Goal: Transaction & Acquisition: Purchase product/service

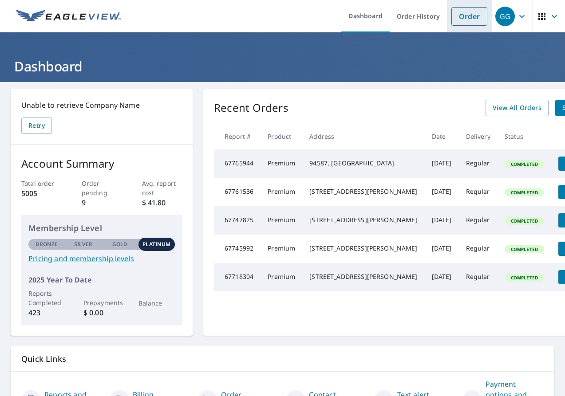
click at [451, 19] on link "Order" at bounding box center [469, 16] width 36 height 19
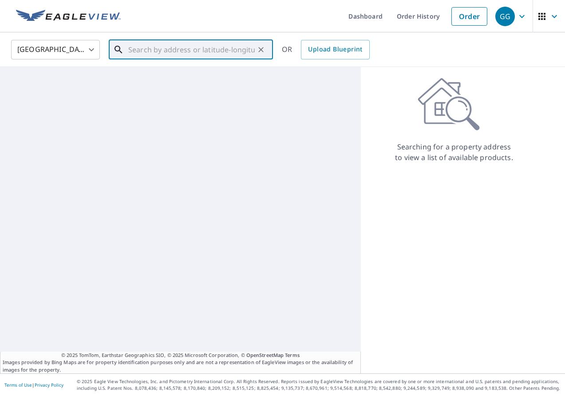
click at [150, 51] on input "text" at bounding box center [191, 49] width 126 height 25
paste input "[STREET_ADDRESS]"
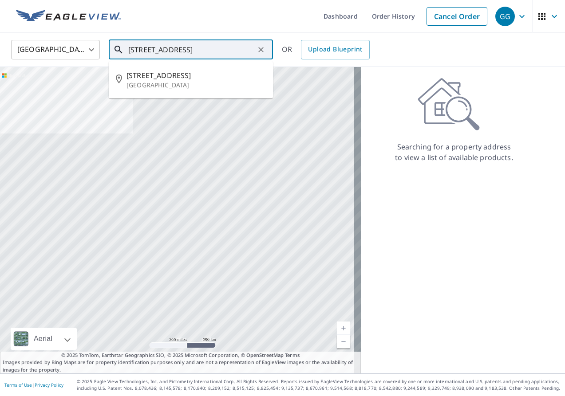
type input "[STREET_ADDRESS]"
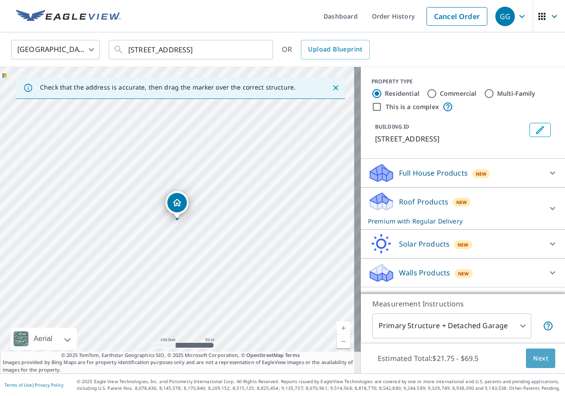
click at [539, 360] on span "Next" at bounding box center [540, 358] width 15 height 11
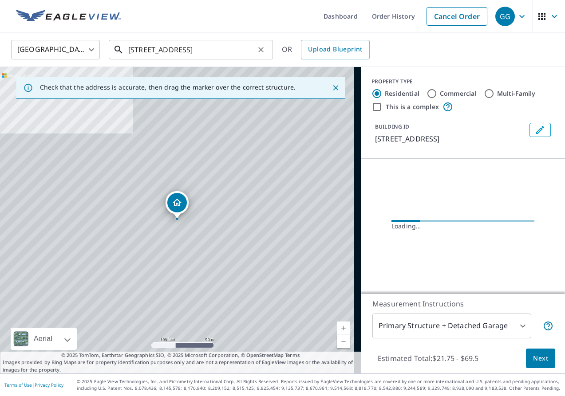
click at [207, 52] on input "[STREET_ADDRESS]" at bounding box center [191, 49] width 126 height 25
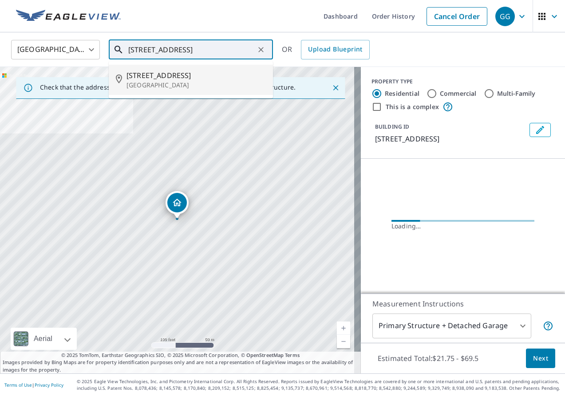
click at [155, 81] on p "[GEOGRAPHIC_DATA]" at bounding box center [195, 85] width 139 height 9
type input "[STREET_ADDRESS]"
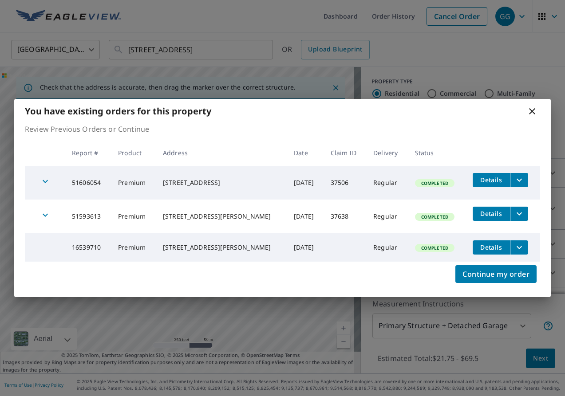
click at [539, 362] on div "You have existing orders for this property Review Previous Orders or Continue R…" at bounding box center [282, 198] width 565 height 396
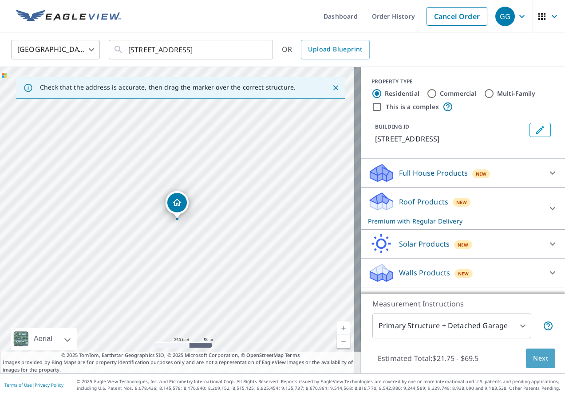
click at [534, 362] on span "Next" at bounding box center [540, 358] width 15 height 11
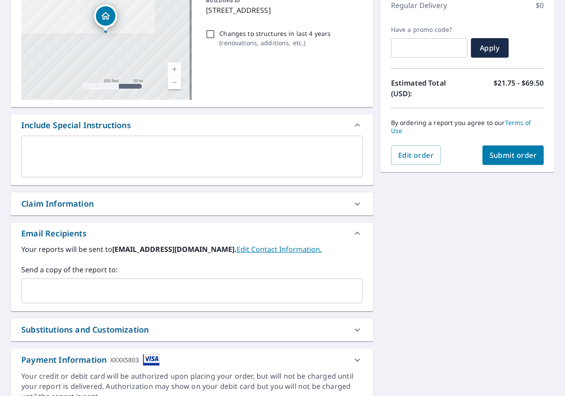
scroll to position [133, 0]
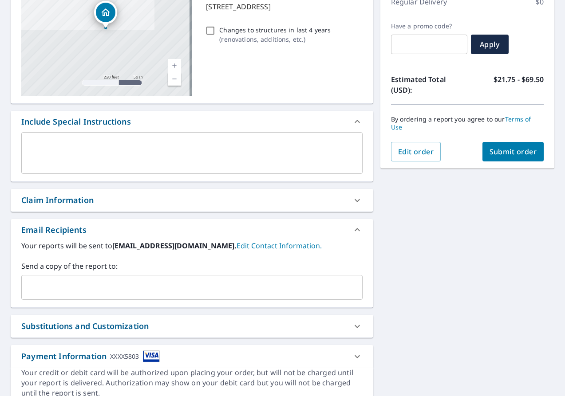
click at [120, 200] on div "Claim Information" at bounding box center [183, 200] width 325 height 12
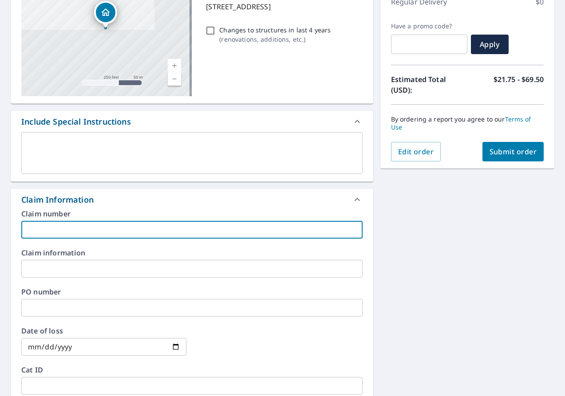
click at [112, 225] on input "text" at bounding box center [191, 230] width 341 height 18
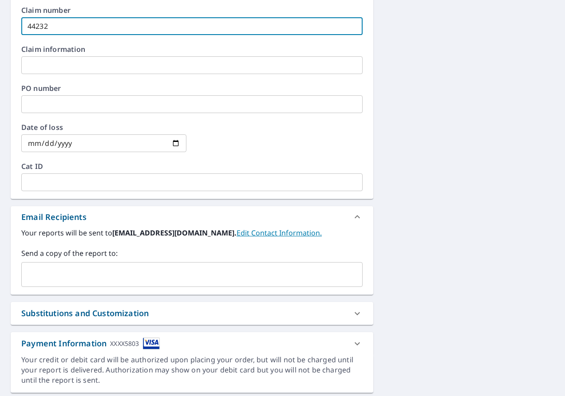
scroll to position [363, 0]
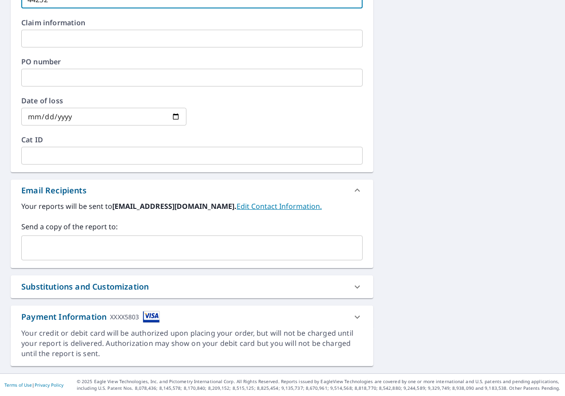
type input "44232"
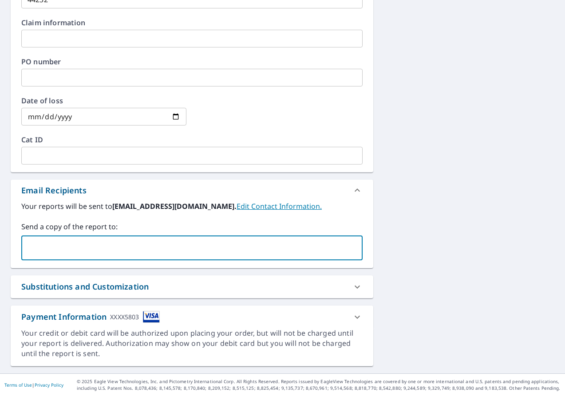
click at [99, 251] on input "text" at bounding box center [185, 248] width 320 height 17
type input "[EMAIL_ADDRESS][DOMAIN_NAME]"
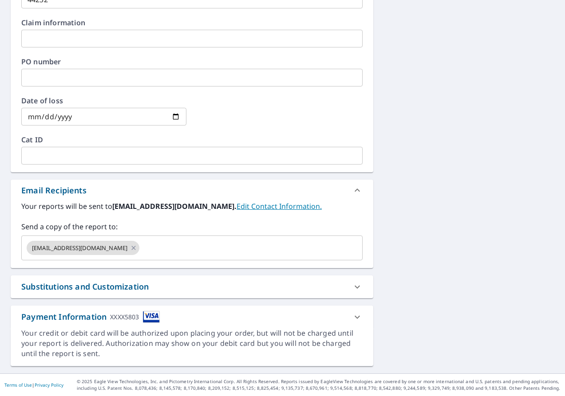
click at [128, 290] on div "Substitutions and Customization" at bounding box center [84, 287] width 127 height 12
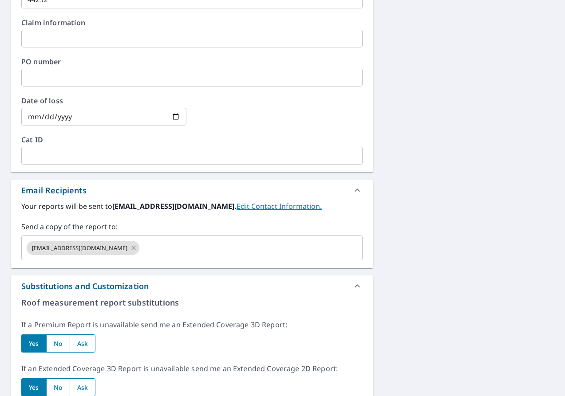
click at [92, 342] on input "radio" at bounding box center [83, 344] width 26 height 18
radio input "true"
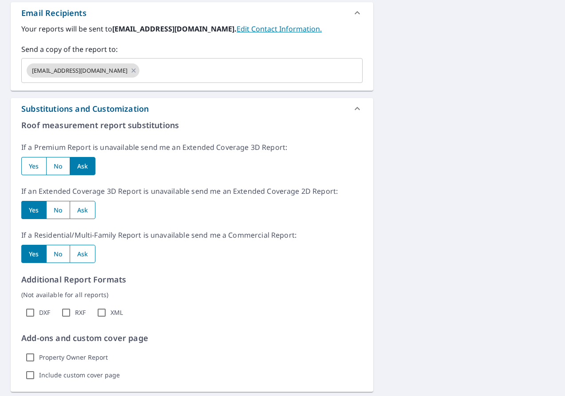
click at [87, 259] on input "radio" at bounding box center [83, 254] width 26 height 18
radio input "true"
click at [87, 212] on input "radio" at bounding box center [83, 210] width 26 height 18
radio input "true"
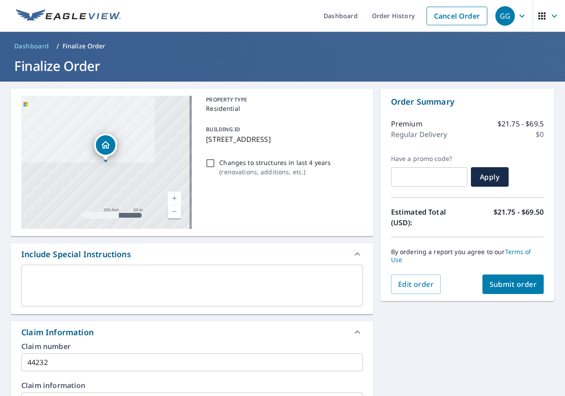
scroll to position [0, 0]
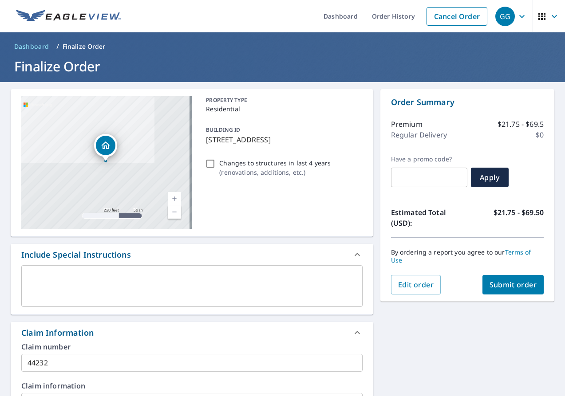
click at [513, 286] on span "Submit order" at bounding box center [512, 285] width 47 height 10
